Goal: Task Accomplishment & Management: Use online tool/utility

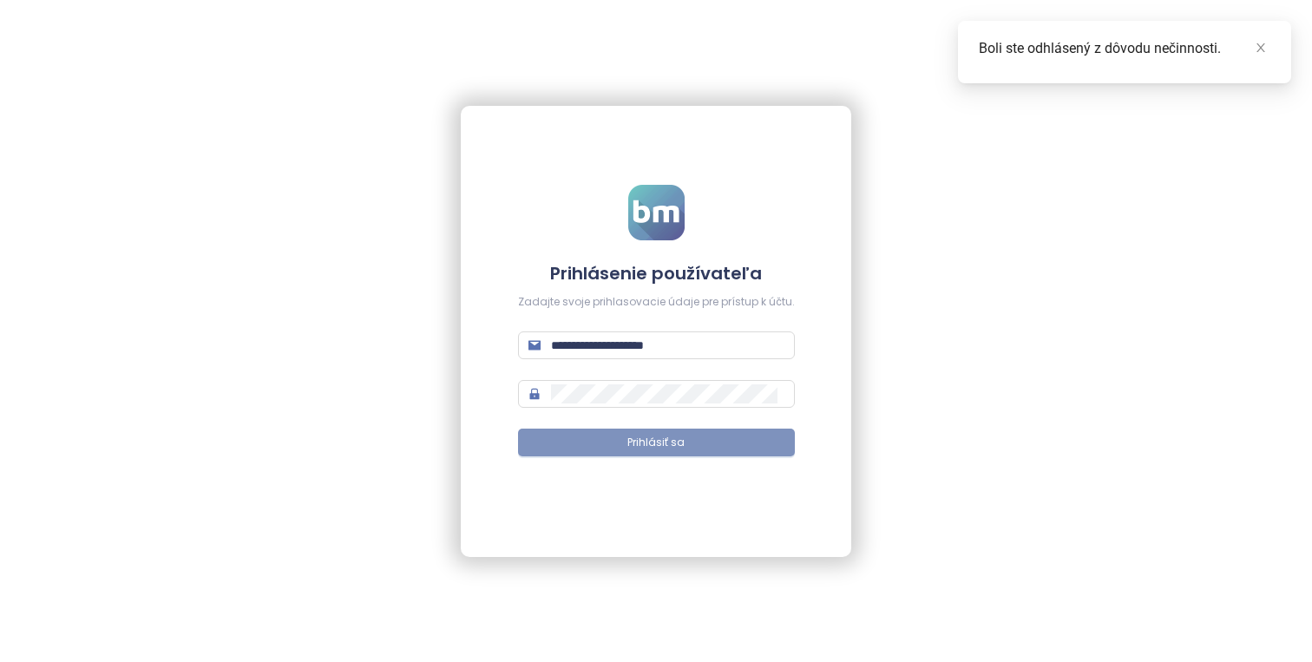
click at [672, 450] on button "Prihlásiť sa" at bounding box center [656, 442] width 277 height 28
click at [1257, 49] on icon "close" at bounding box center [1260, 48] width 12 height 12
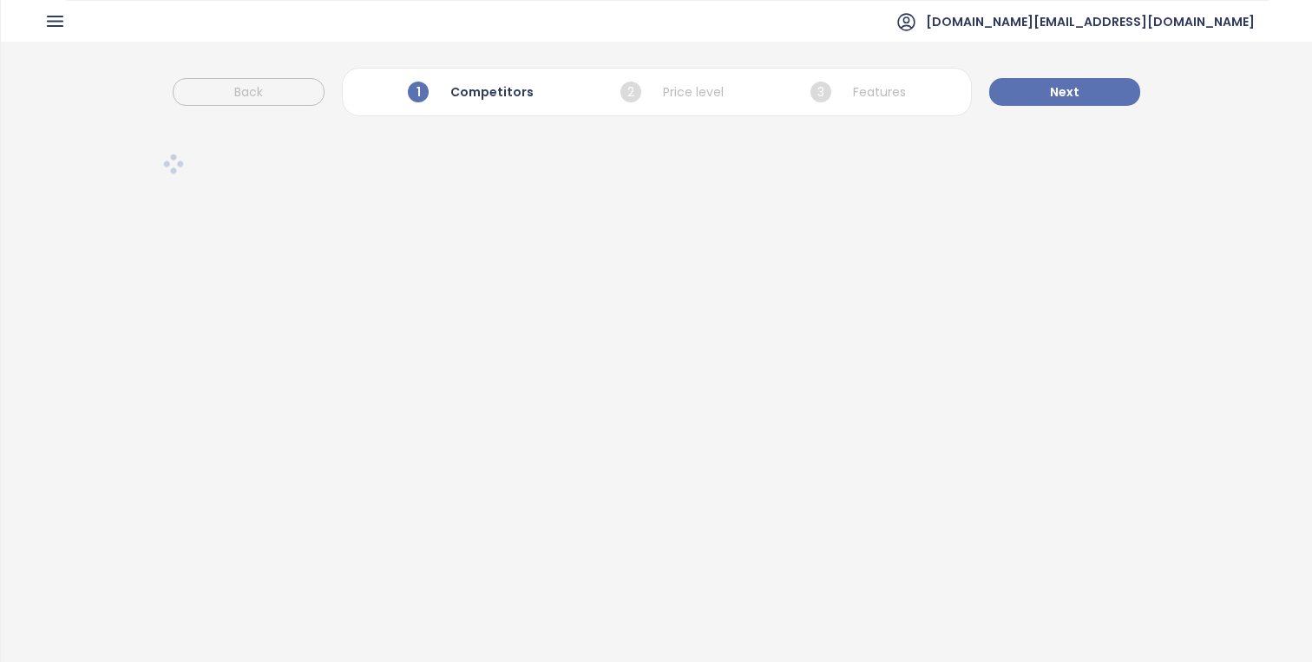
click at [54, 15] on icon "button" at bounding box center [55, 21] width 22 height 22
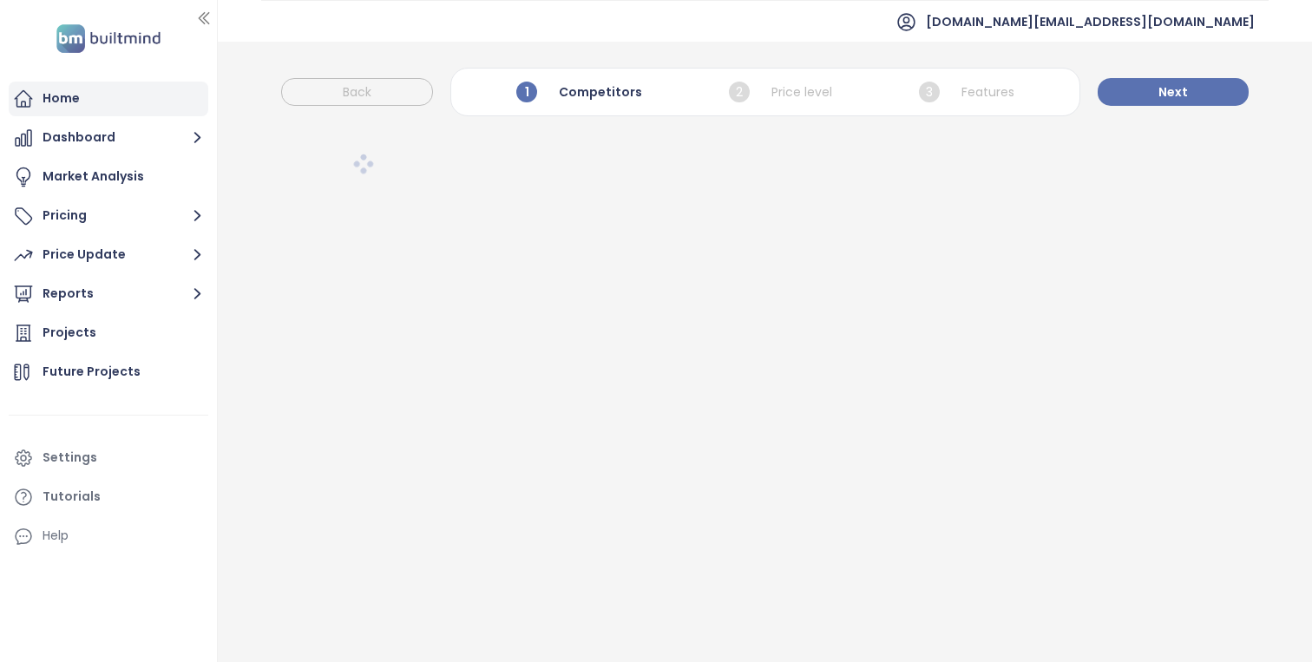
click at [88, 95] on div "Home" at bounding box center [109, 99] width 200 height 35
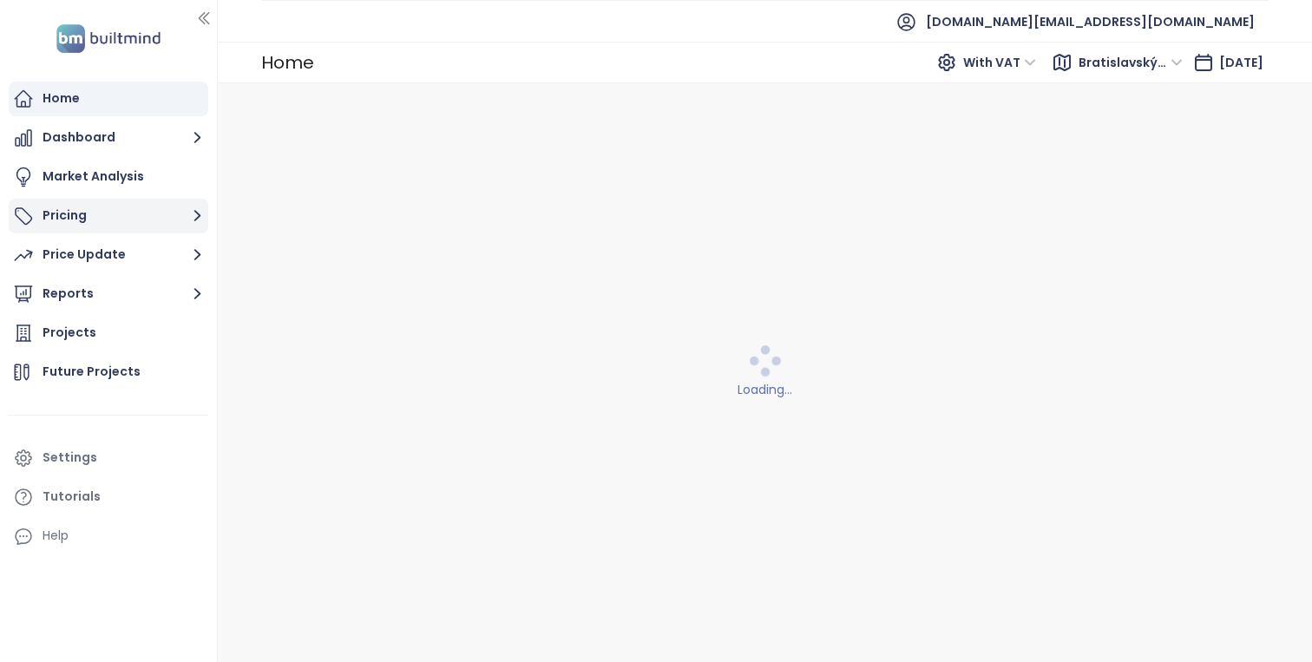
click at [176, 216] on button "Pricing" at bounding box center [109, 216] width 200 height 35
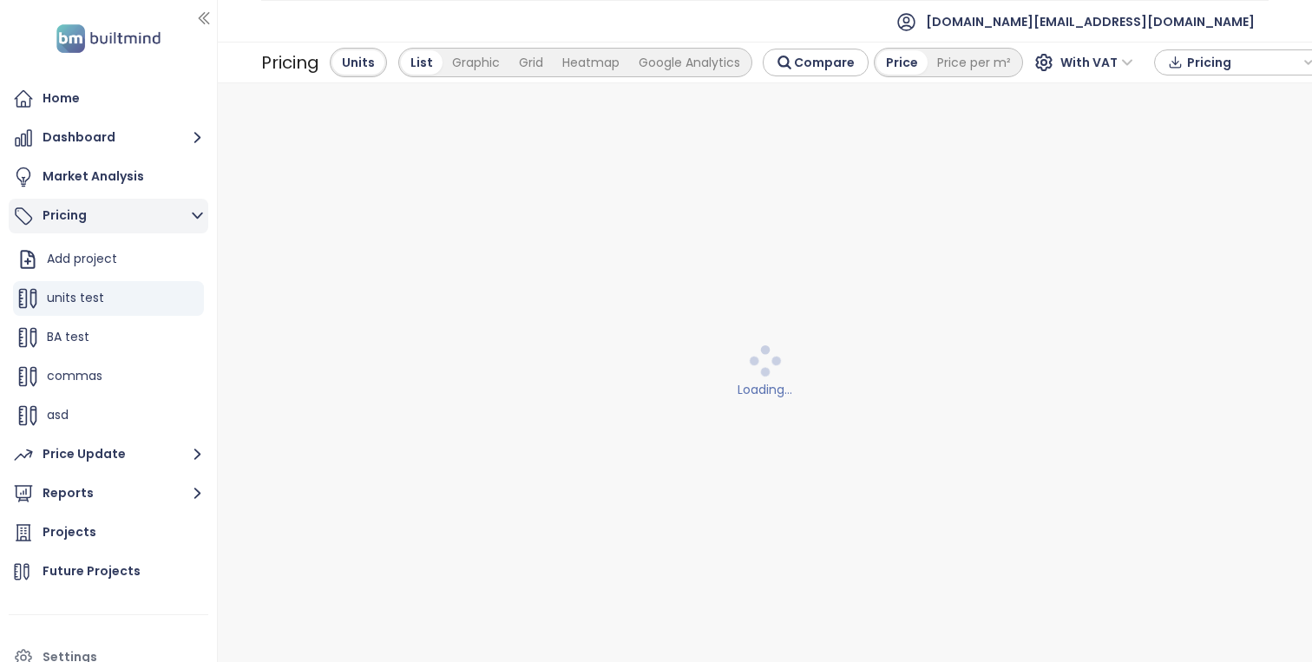
click at [176, 216] on button "Pricing" at bounding box center [109, 216] width 200 height 35
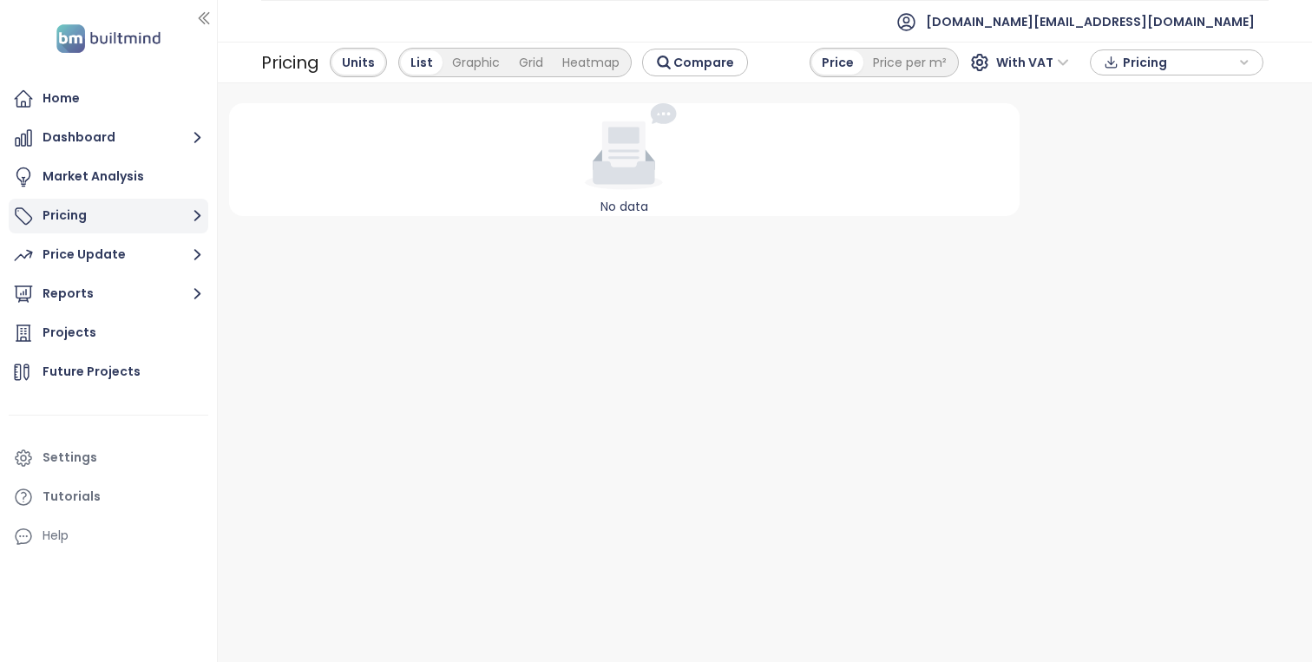
click at [166, 229] on button "Pricing" at bounding box center [109, 216] width 200 height 35
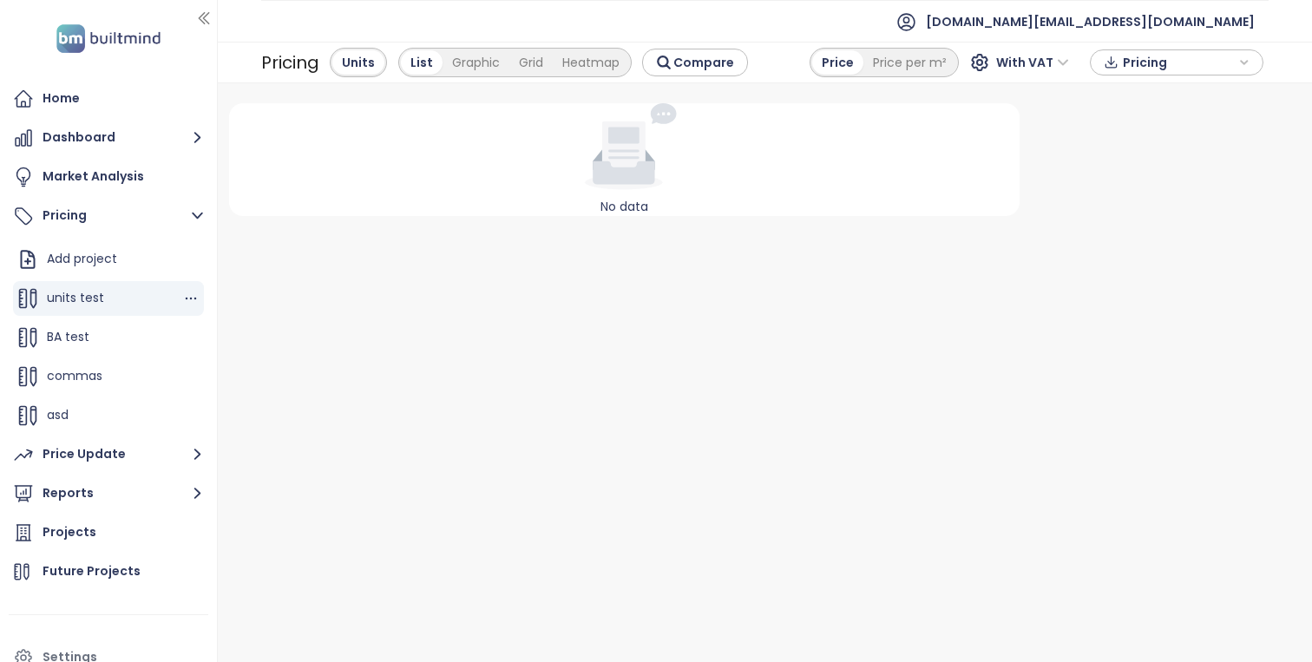
click at [139, 310] on div "units test" at bounding box center [108, 298] width 191 height 35
click at [195, 298] on icon "button" at bounding box center [191, 299] width 11 height 3
click at [258, 317] on button "Edit" at bounding box center [251, 327] width 77 height 22
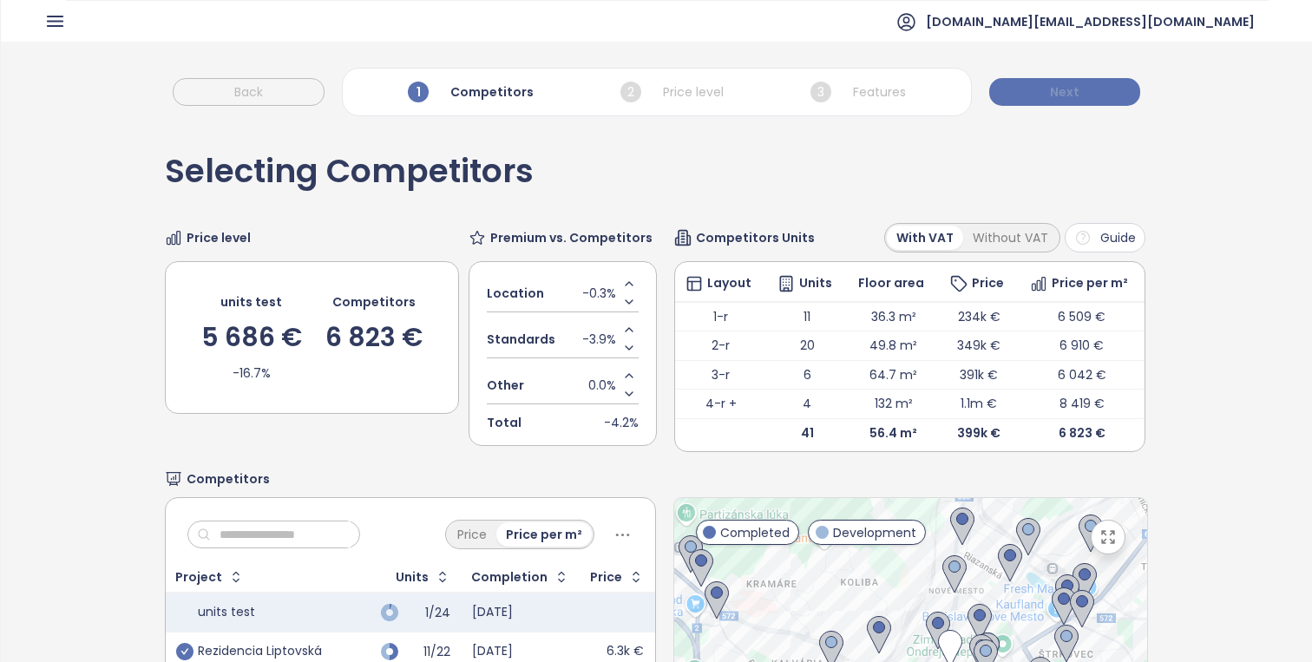
click at [1085, 95] on button "Next" at bounding box center [1064, 92] width 151 height 28
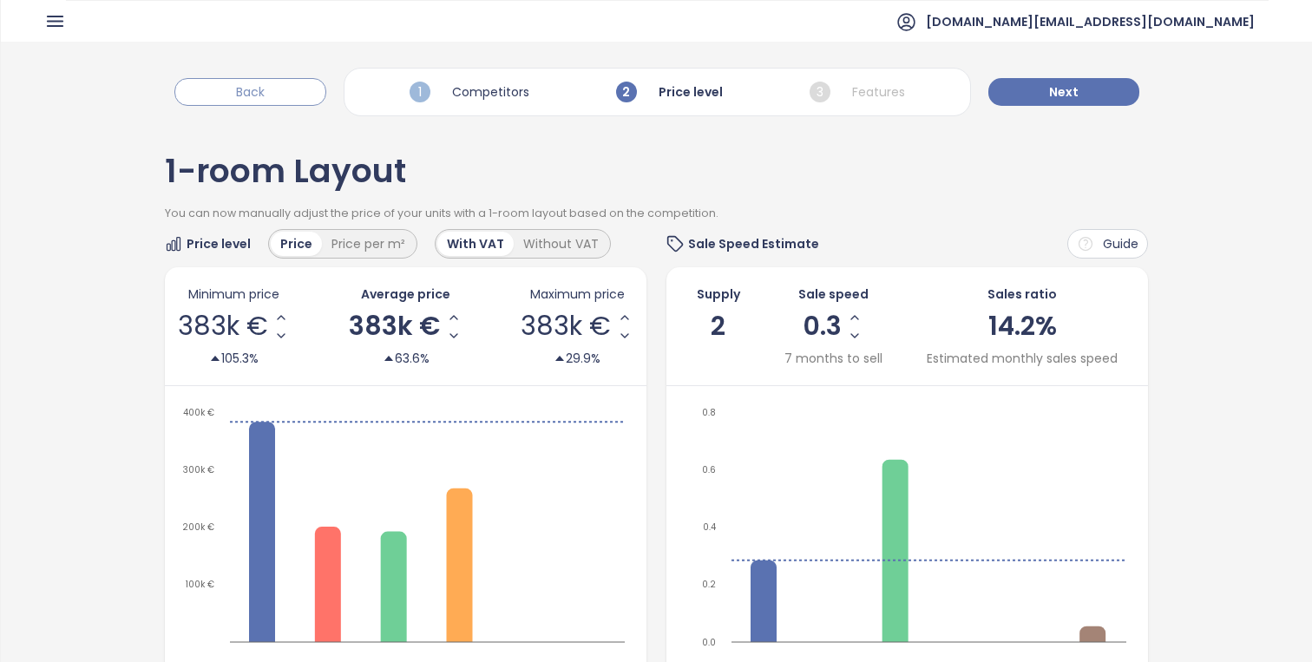
click at [243, 91] on span "Back" at bounding box center [250, 91] width 29 height 19
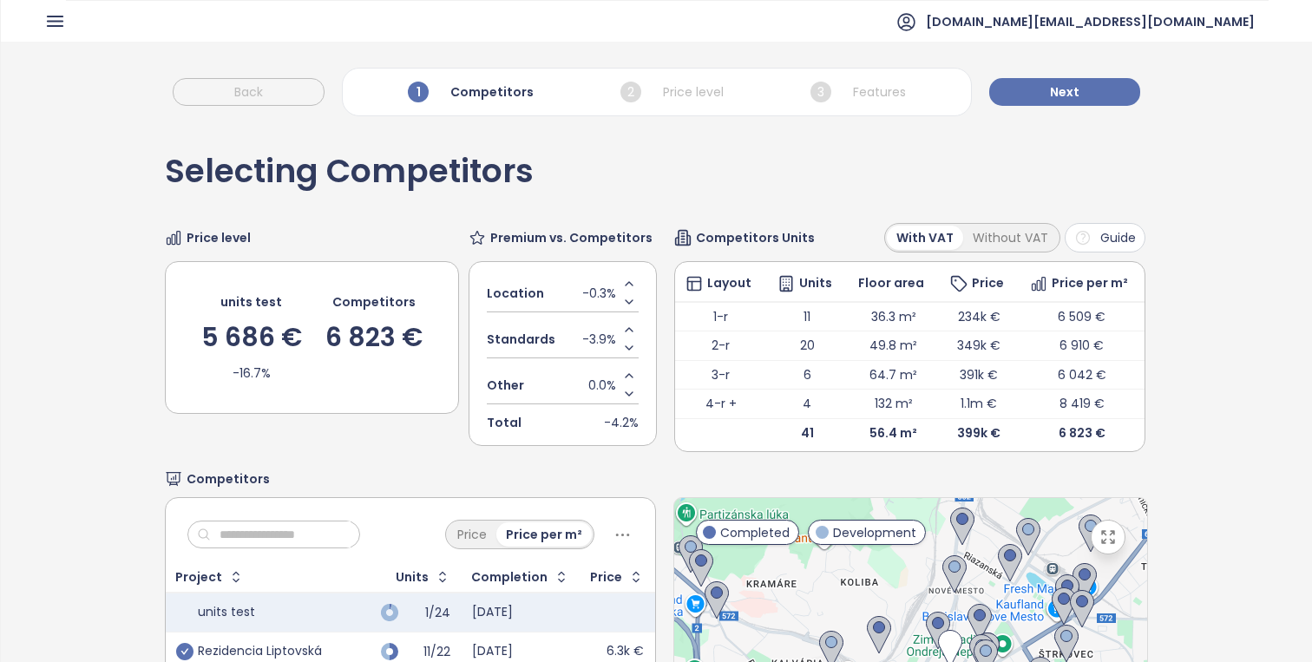
scroll to position [299, 0]
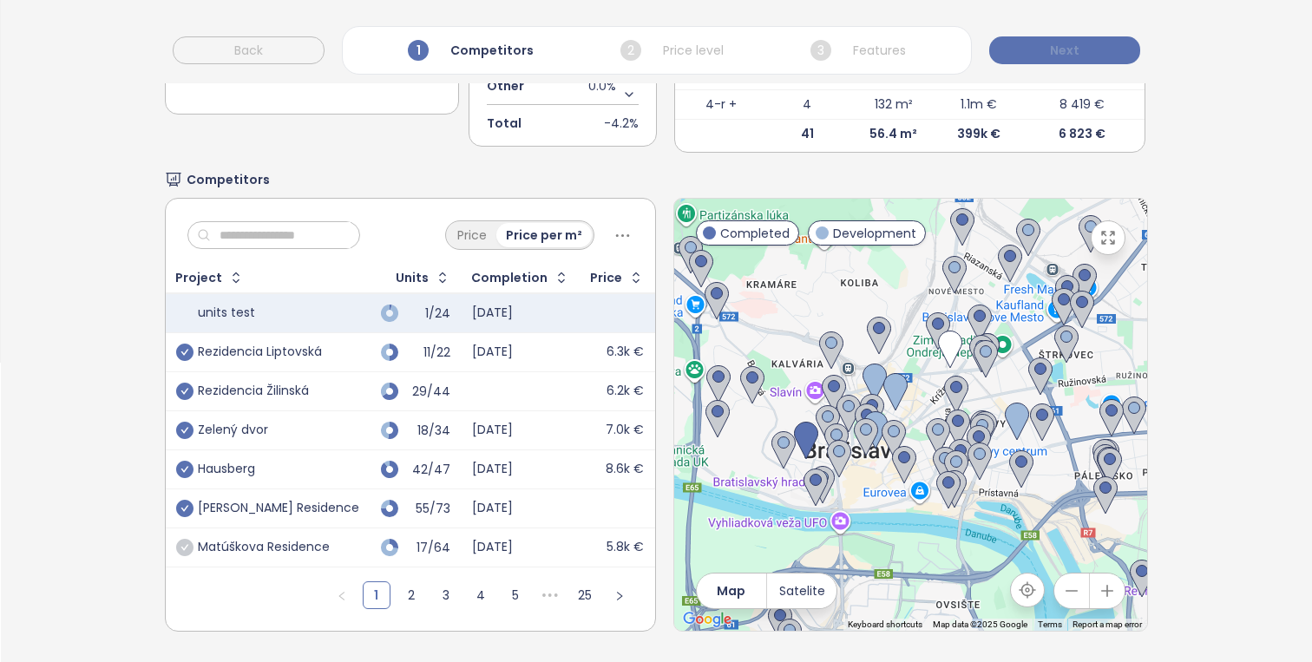
click at [1062, 60] on button "Next" at bounding box center [1064, 50] width 151 height 28
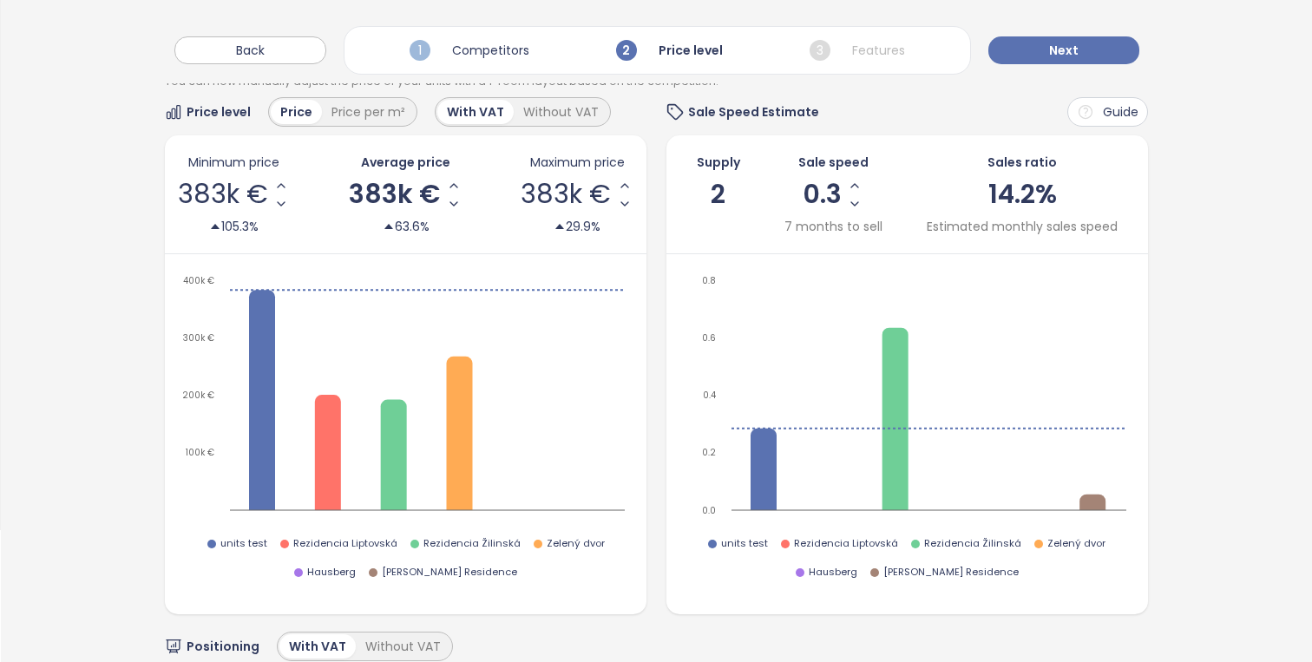
scroll to position [134, 0]
